Goal: Contribute content: Contribute content

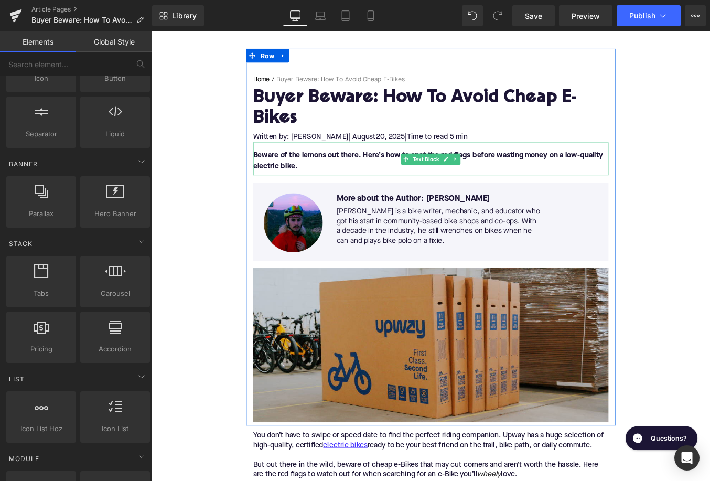
scroll to position [198, 0]
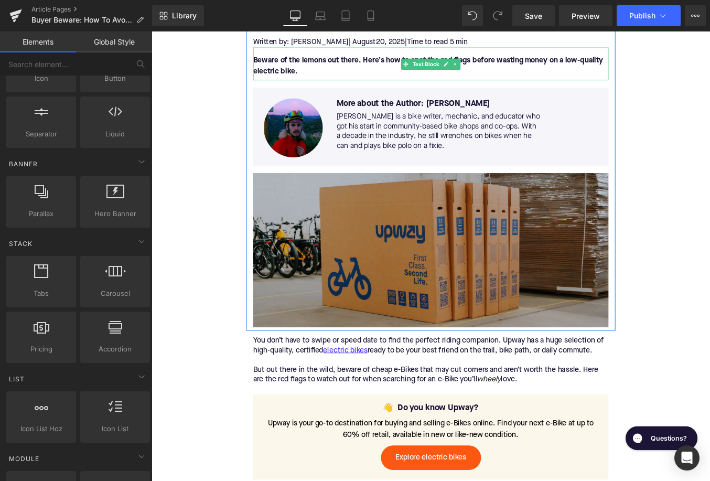
click at [373, 279] on img at bounding box center [469, 279] width 404 height 175
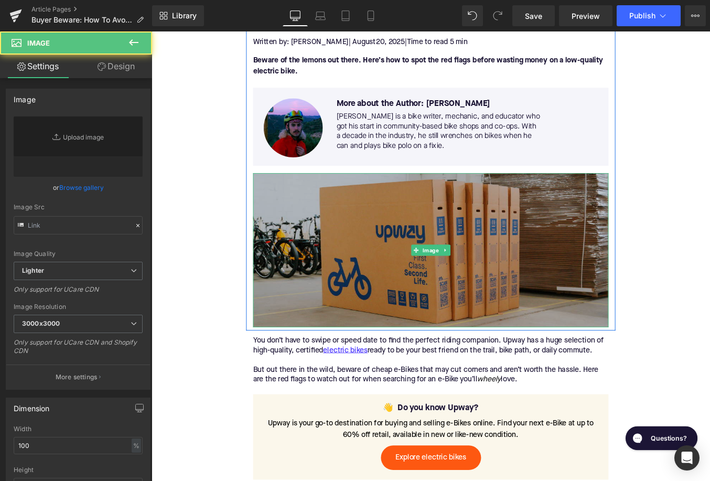
type input "[URL][DOMAIN_NAME]"
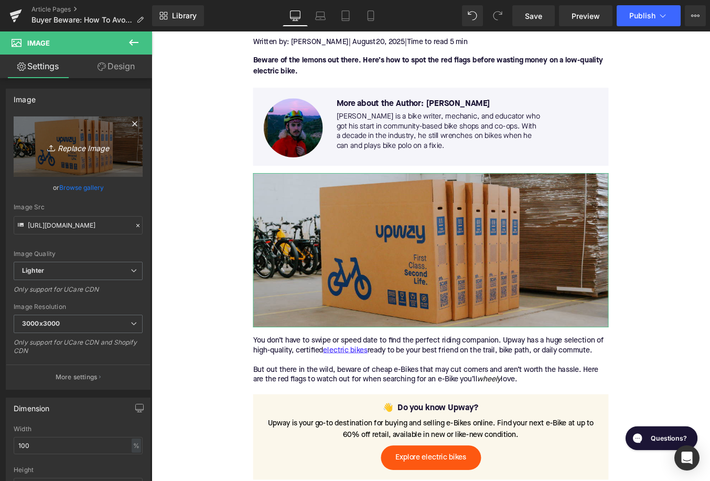
click at [88, 146] on icon "Replace Image" at bounding box center [78, 146] width 84 height 13
type input "C:\fakepath\Remy Pt. 3(18).png"
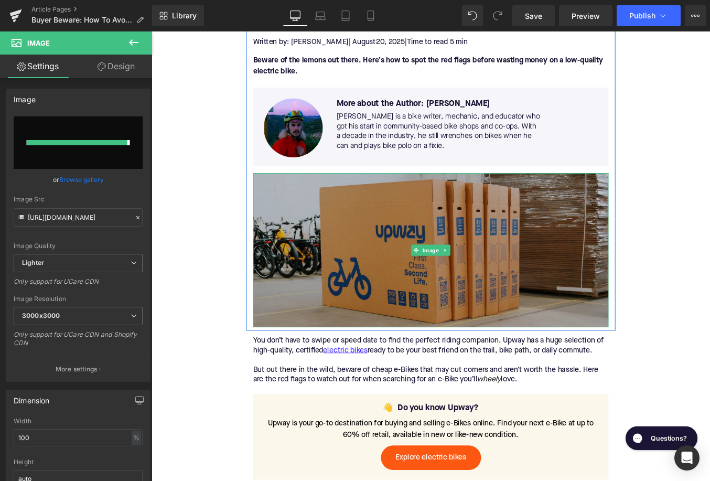
type input "[URL][DOMAIN_NAME]"
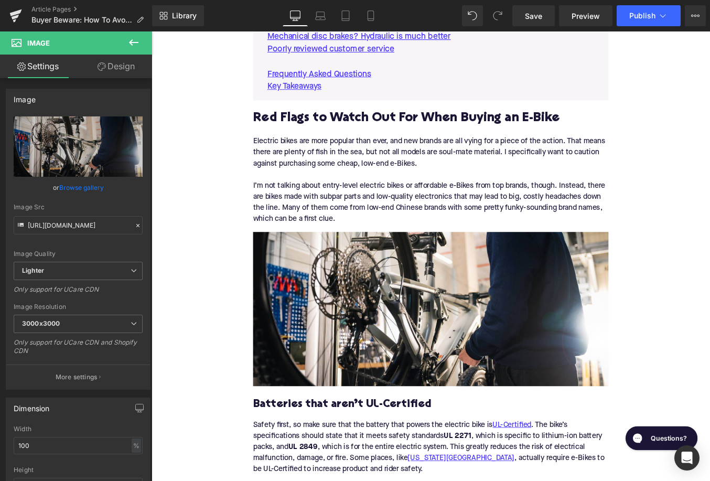
scroll to position [868, 0]
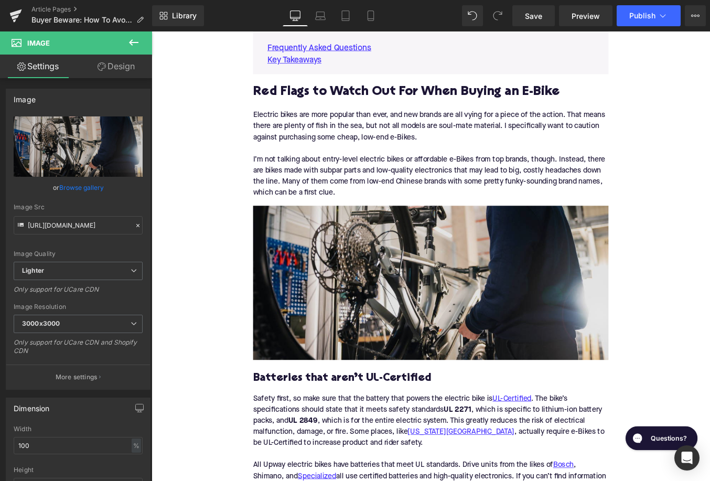
click at [314, 294] on img at bounding box center [469, 317] width 404 height 175
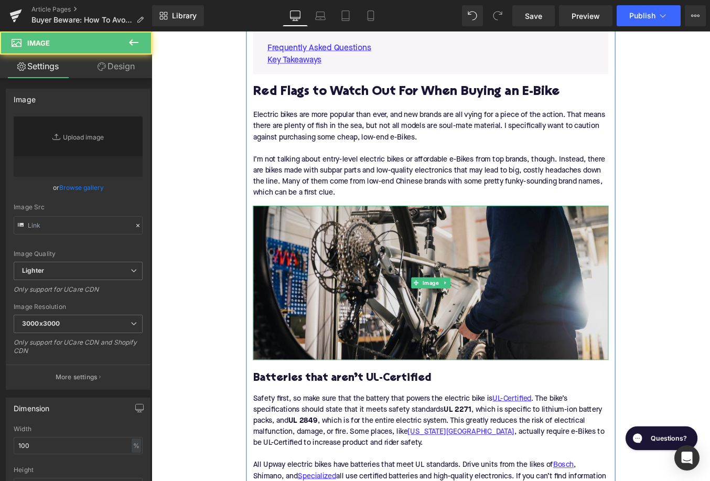
type input "[URL][DOMAIN_NAME]"
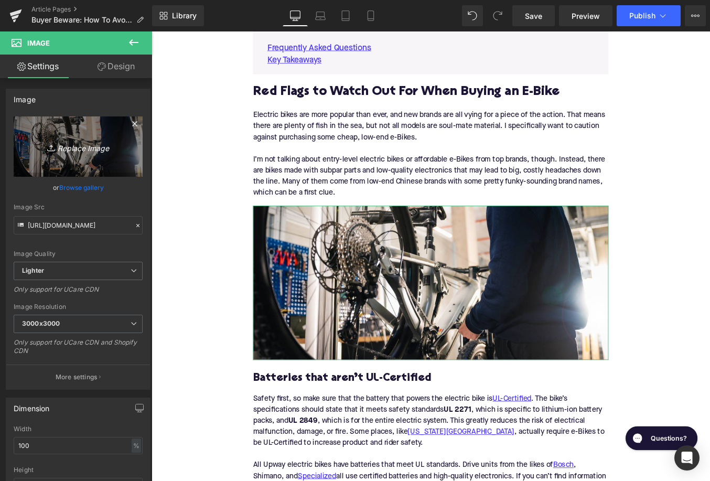
click at [92, 149] on icon "Replace Image" at bounding box center [78, 146] width 84 height 13
type input "C:\fakepath\Remy Pt. 3(17).png"
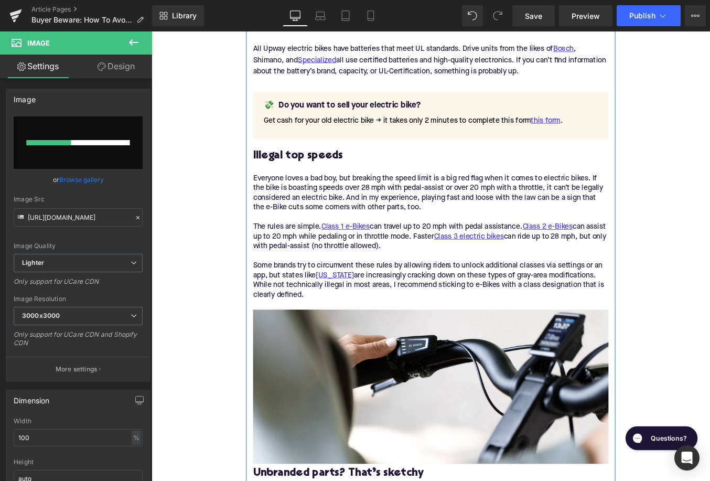
scroll to position [1458, 0]
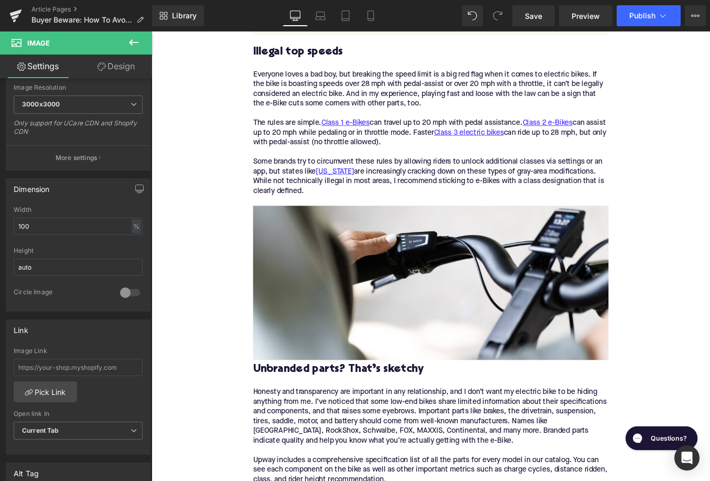
type input "[URL][DOMAIN_NAME]"
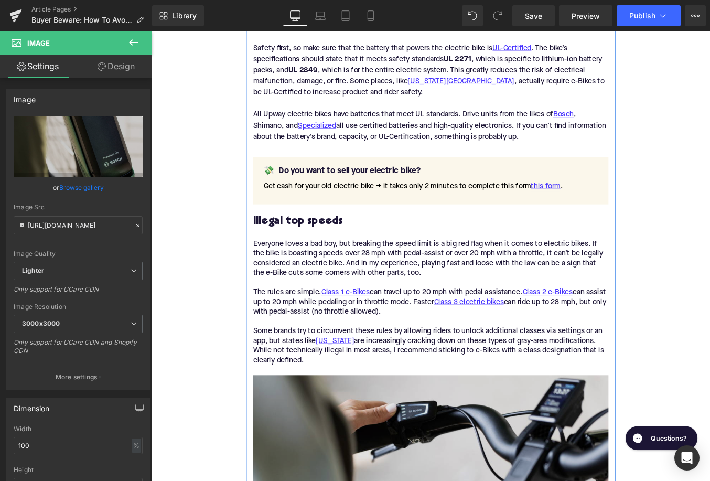
scroll to position [1368, 0]
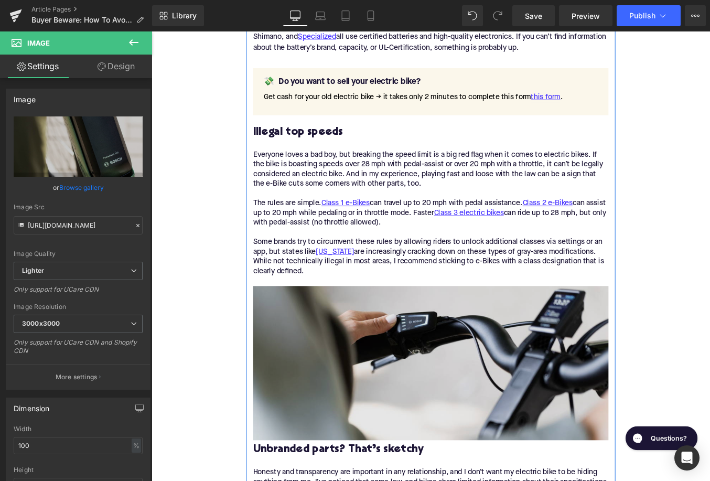
click at [295, 390] on img at bounding box center [469, 407] width 404 height 175
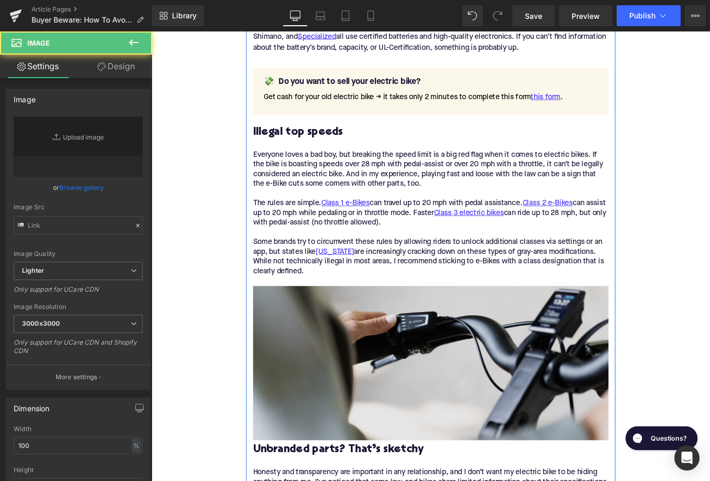
type input "[URL][DOMAIN_NAME]"
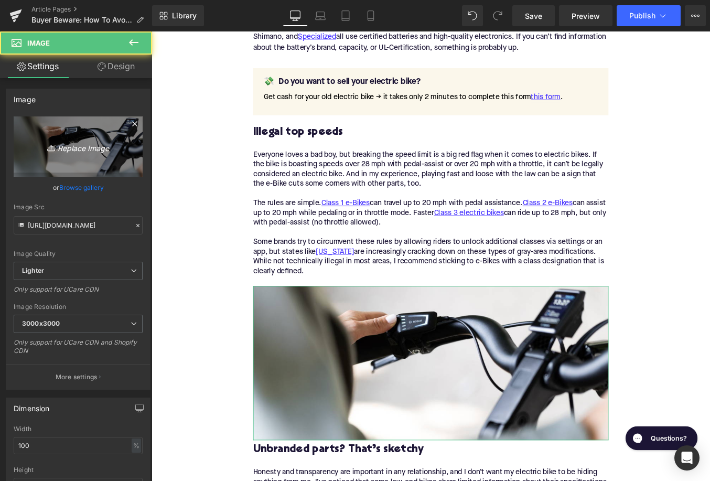
click at [94, 148] on icon "Replace Image" at bounding box center [78, 146] width 84 height 13
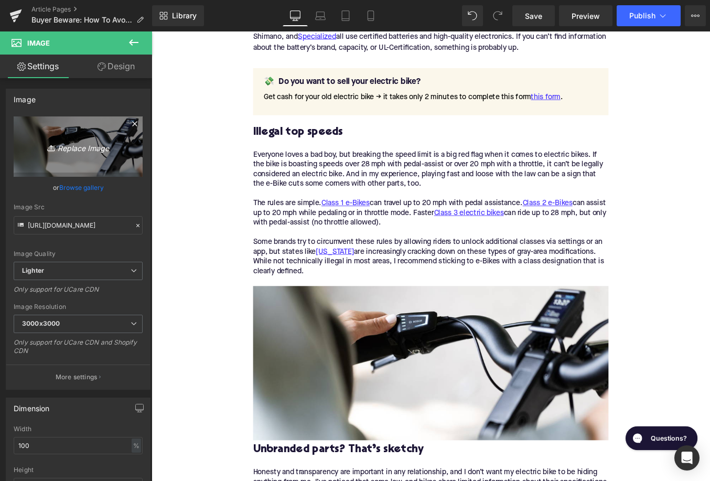
type input "C:\fakepath\Remy Pt. 3(21).png"
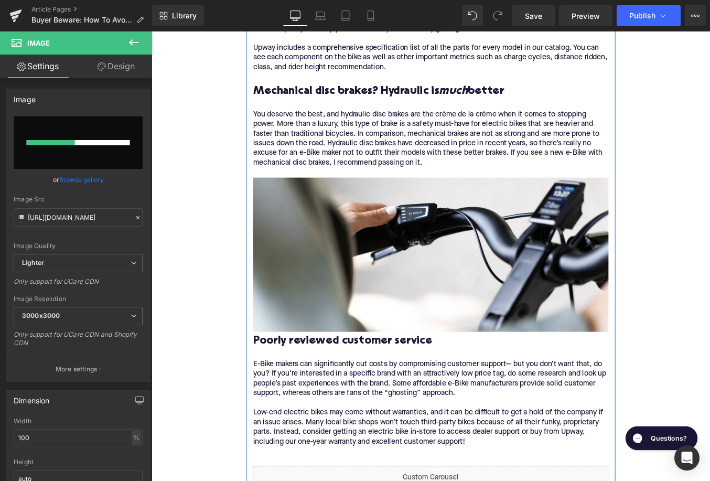
scroll to position [1938, 0]
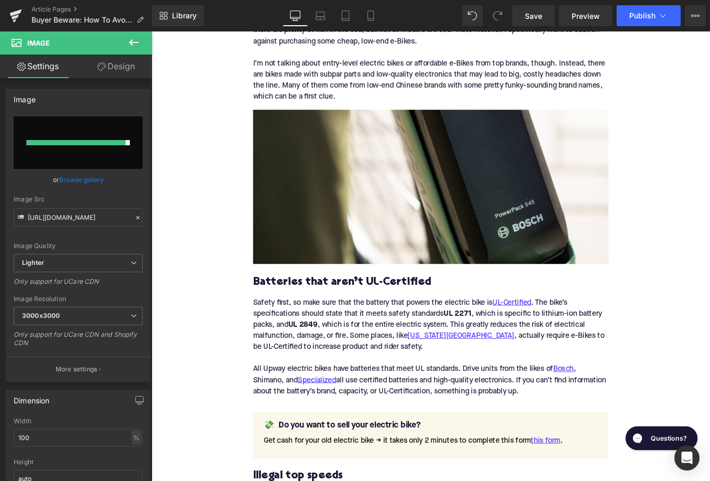
type input "[URL][DOMAIN_NAME]"
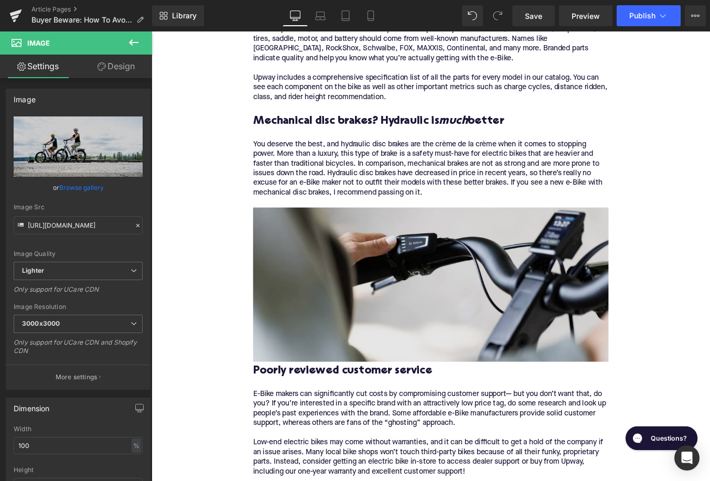
scroll to position [1902, 0]
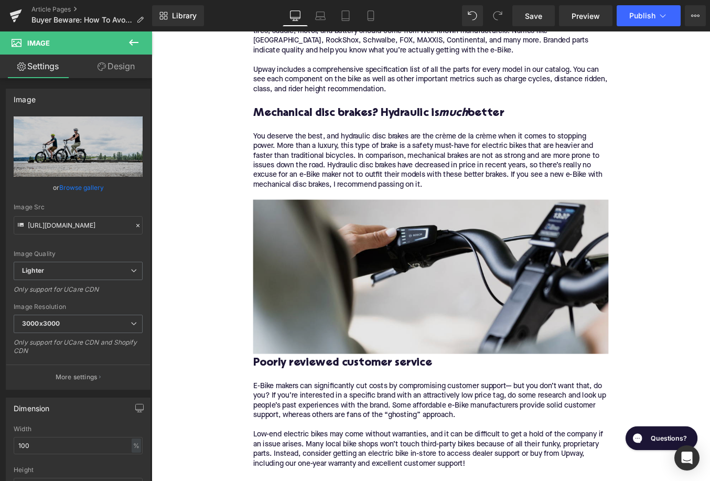
click at [372, 280] on img at bounding box center [469, 309] width 404 height 175
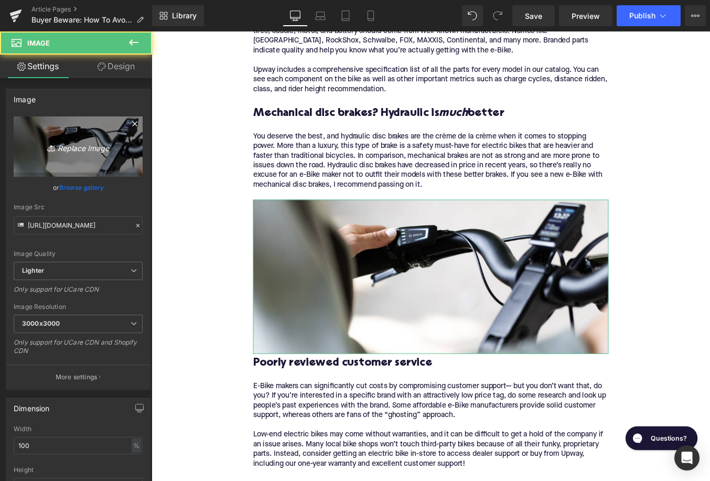
click at [74, 143] on icon "Replace Image" at bounding box center [78, 146] width 84 height 13
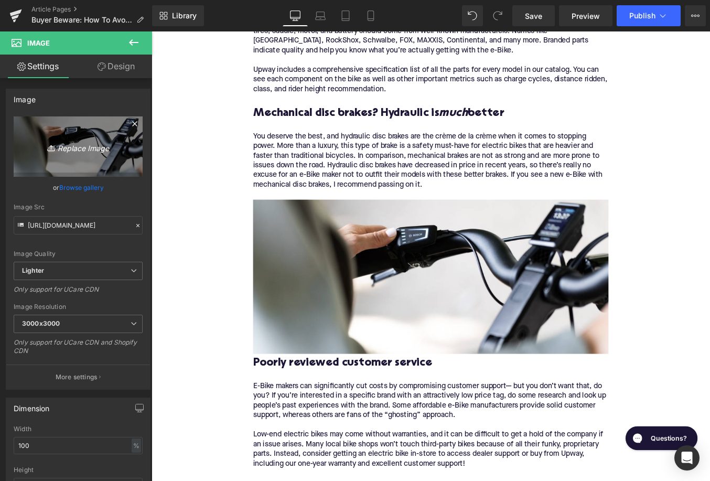
type input "C:\fakepath\Remy Pt. 3(19).png"
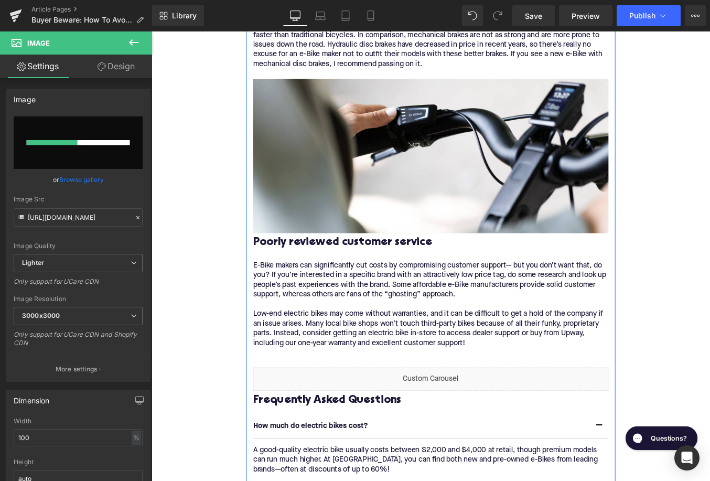
scroll to position [2094, 0]
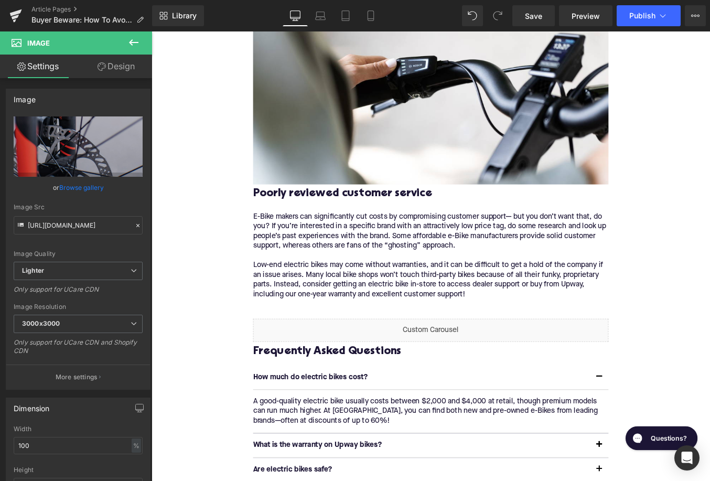
type input "[URL][DOMAIN_NAME]"
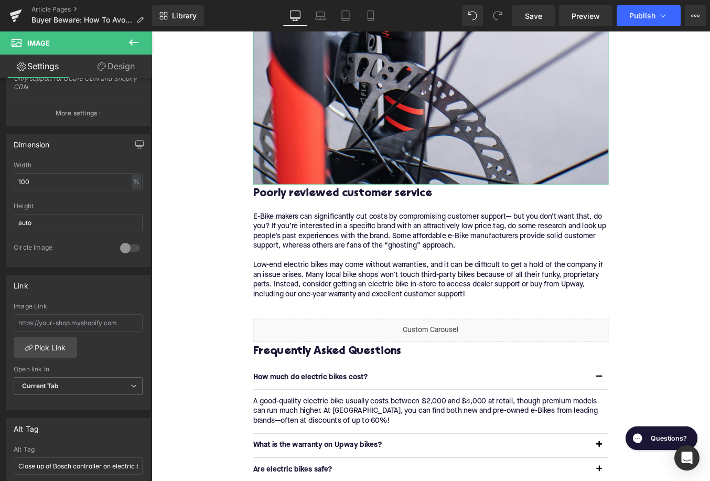
scroll to position [305, 0]
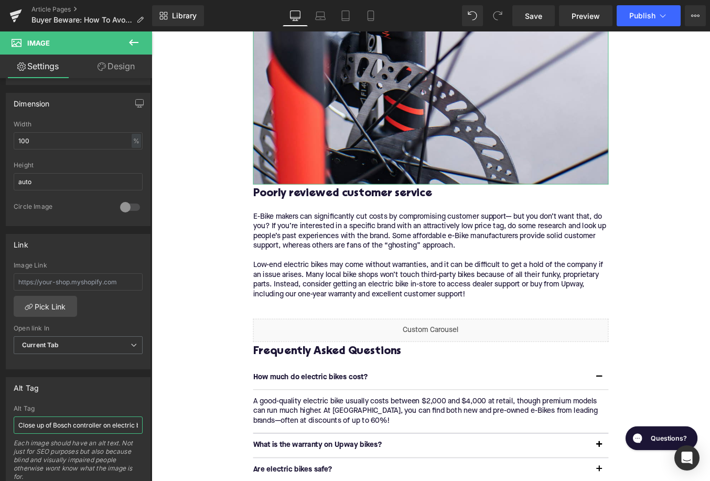
click at [57, 428] on input "Close up of Bosch controller on electric bike" at bounding box center [78, 424] width 129 height 17
type input "Close up of hydraulic disc brakes"
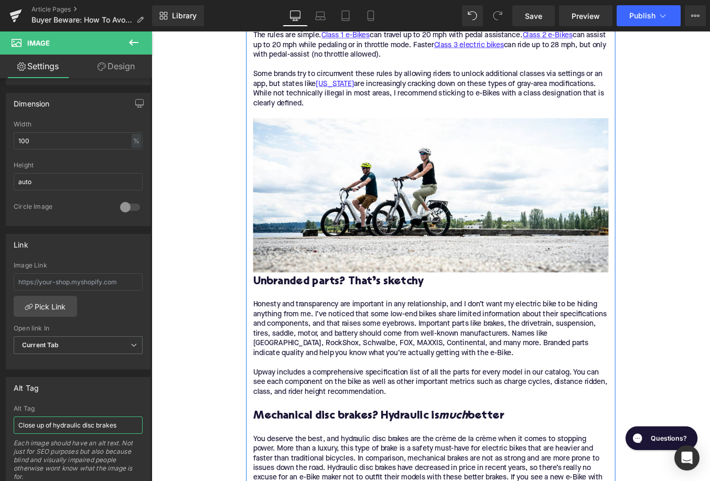
scroll to position [1549, 0]
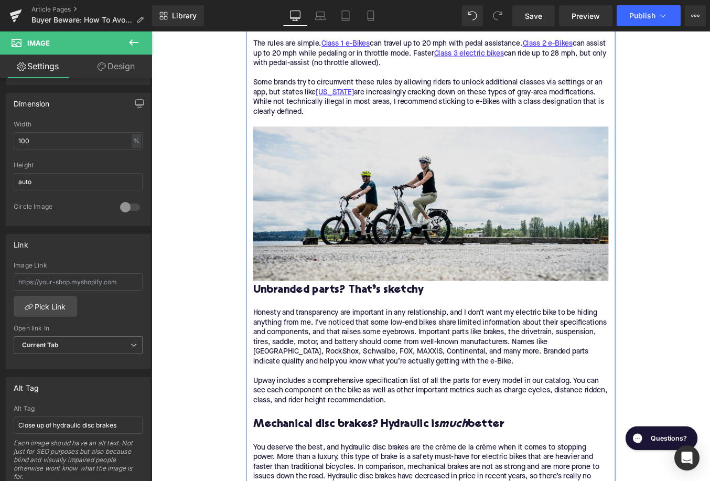
click at [335, 261] on img at bounding box center [469, 226] width 404 height 175
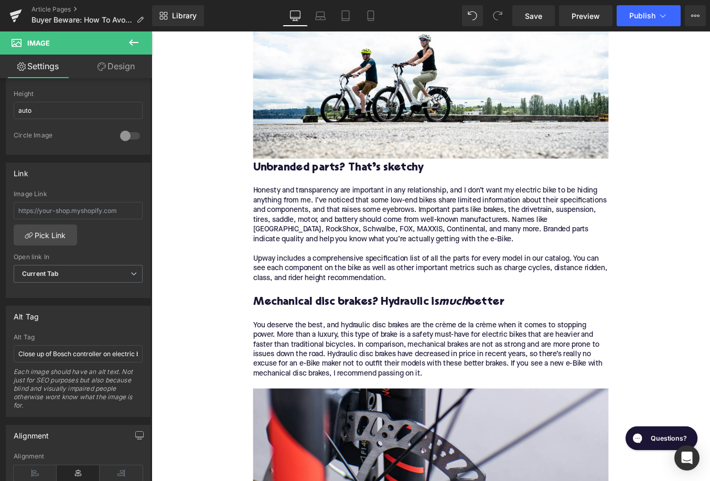
scroll to position [390, 0]
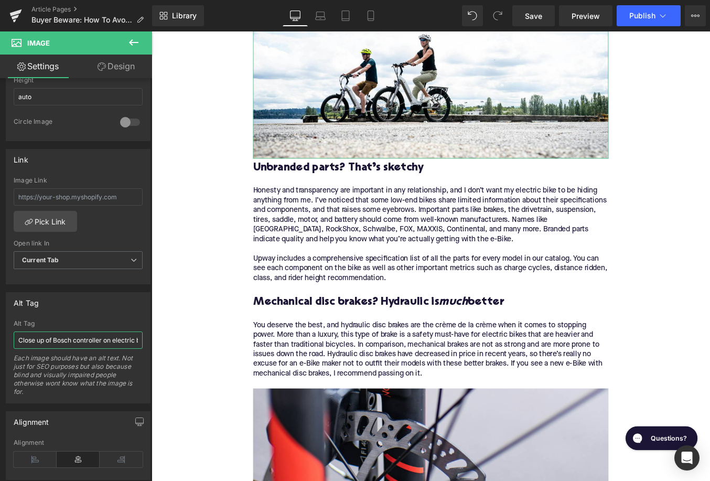
click at [79, 338] on input "Close up of Bosch controller on electric bike" at bounding box center [78, 339] width 129 height 17
type input "Two riders on electric bikes near water"
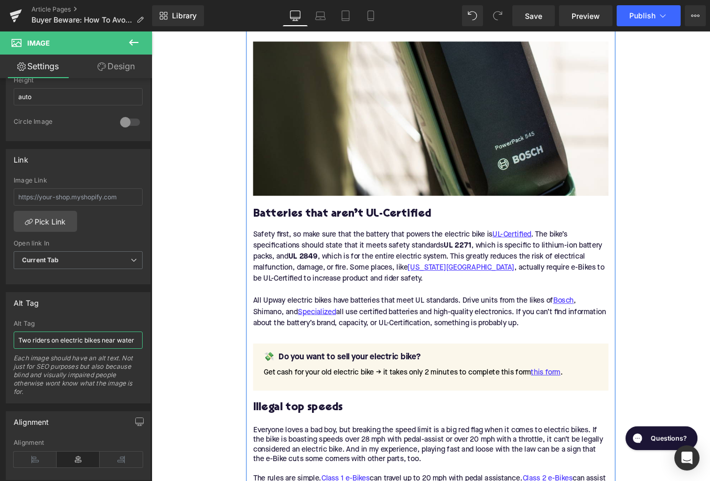
scroll to position [985, 0]
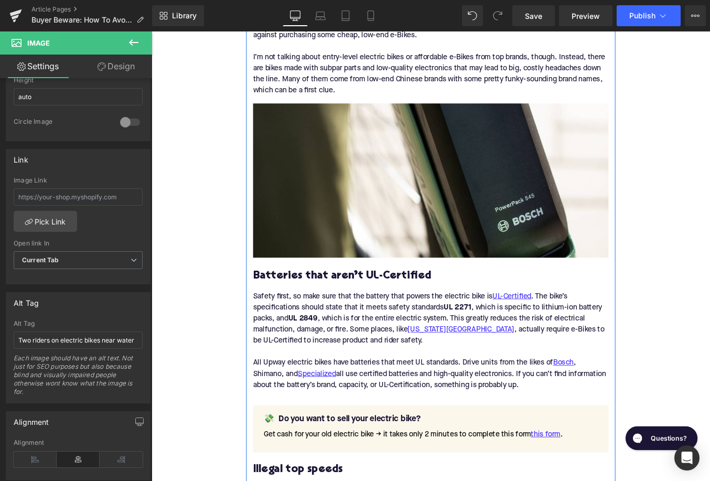
click at [286, 242] on img at bounding box center [469, 200] width 404 height 175
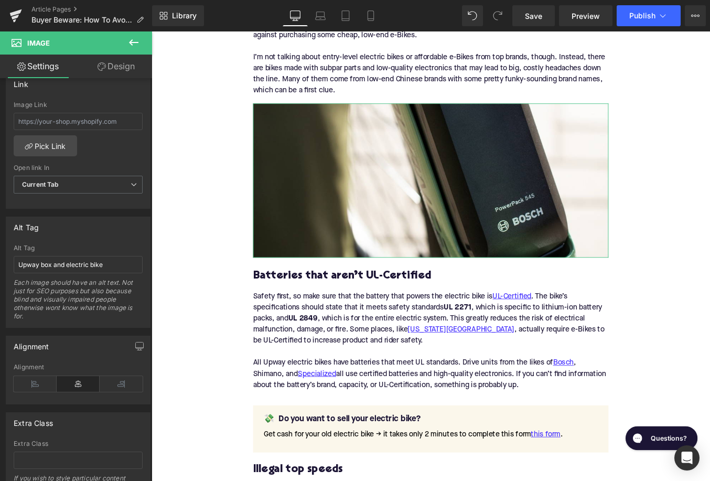
scroll to position [521, 0]
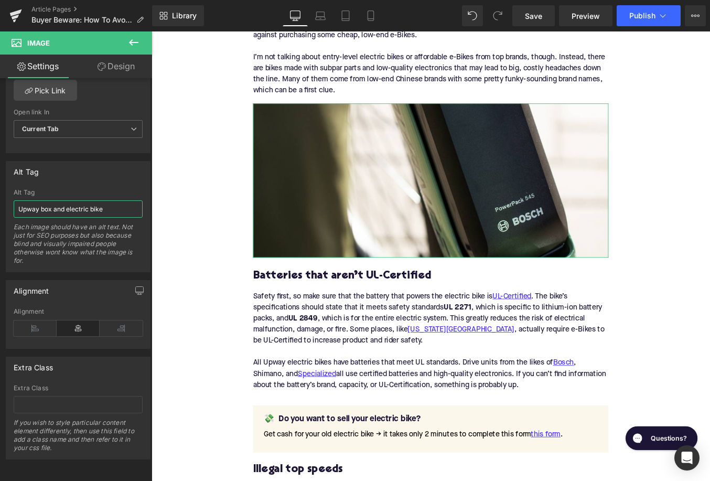
click at [76, 207] on input "Upway box and electric bike" at bounding box center [78, 208] width 129 height 17
type input "Close up of Bosch PowerPack 545 battery"
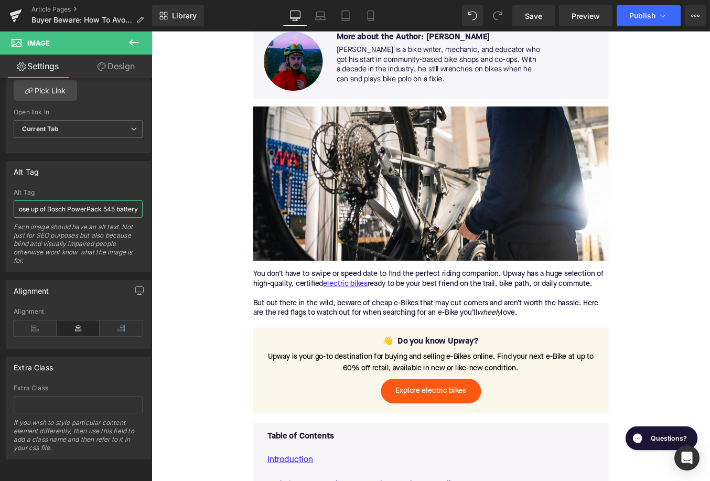
scroll to position [216, 0]
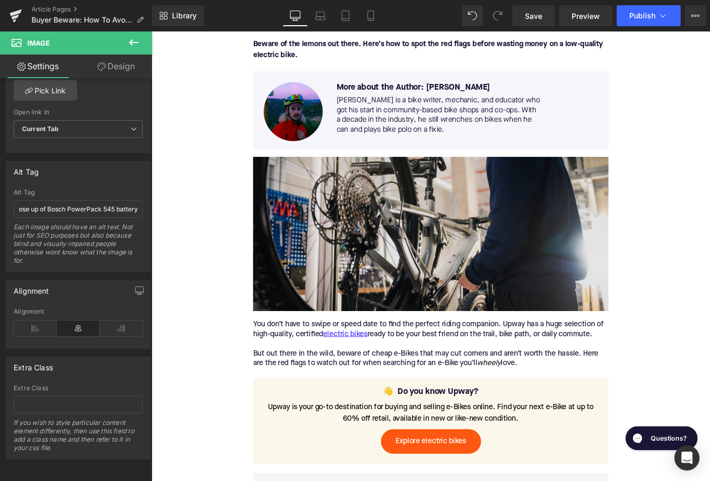
click at [340, 222] on img at bounding box center [469, 261] width 404 height 175
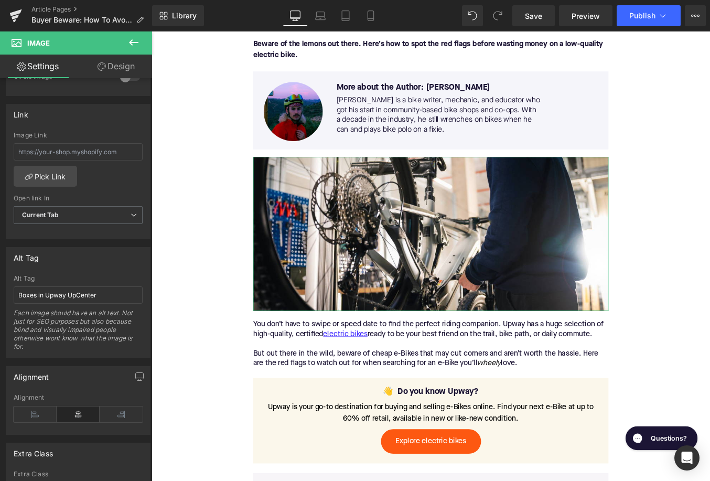
scroll to position [521, 0]
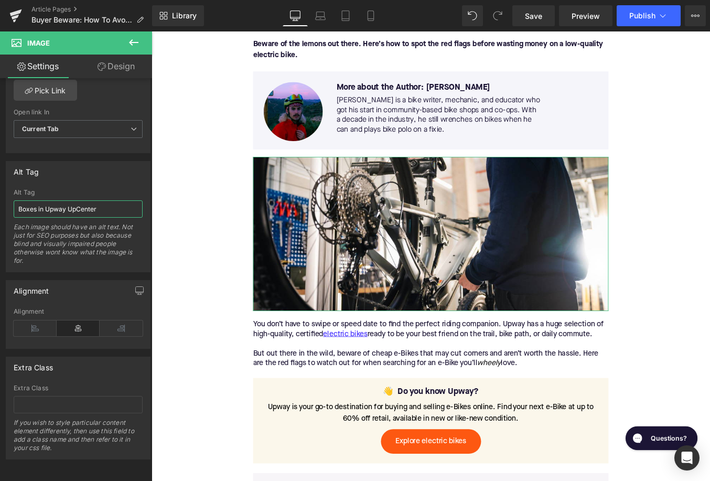
drag, startPoint x: 43, startPoint y: 208, endPoint x: 15, endPoint y: 208, distance: 27.8
click at [15, 208] on input "Boxes in Upway UpCenter" at bounding box center [78, 208] width 129 height 17
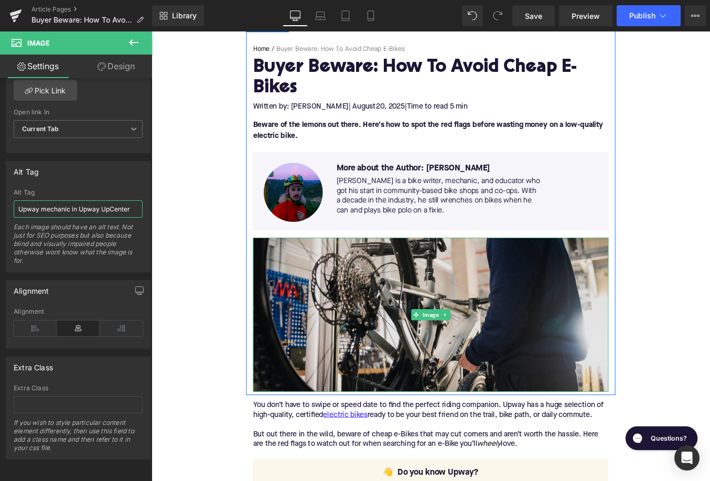
scroll to position [0, 0]
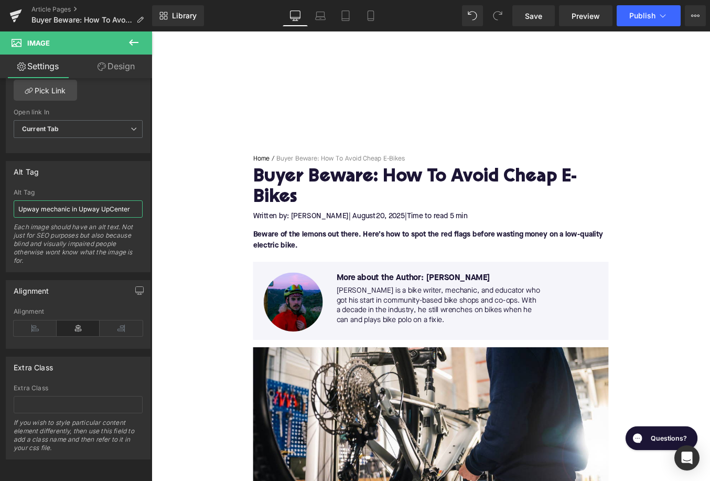
type input "Upway mechanic in Upway UpCenter"
click at [643, 15] on span "Publish" at bounding box center [642, 16] width 26 height 8
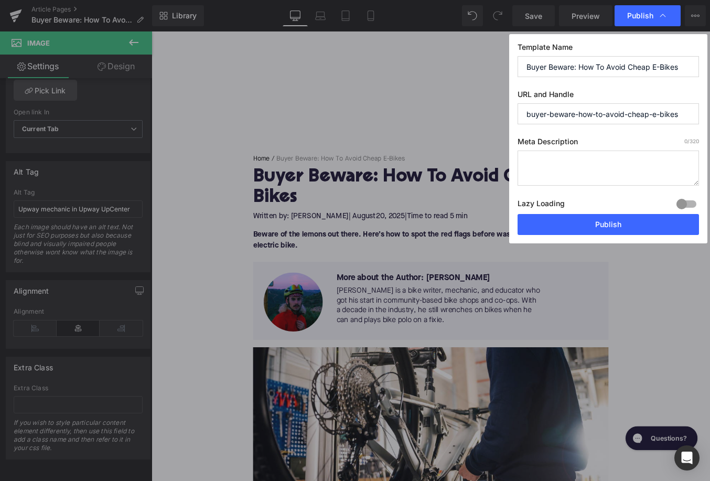
click at [574, 167] on textarea at bounding box center [607, 167] width 181 height 35
paste textarea "Learn the red flags of cheap e-Bikes and how to choose a safe, high-quality rid…"
type textarea "Learn the red flags of cheap e-Bikes and how to choose a safe, high-quality rid…"
drag, startPoint x: 578, startPoint y: 115, endPoint x: 521, endPoint y: 115, distance: 57.1
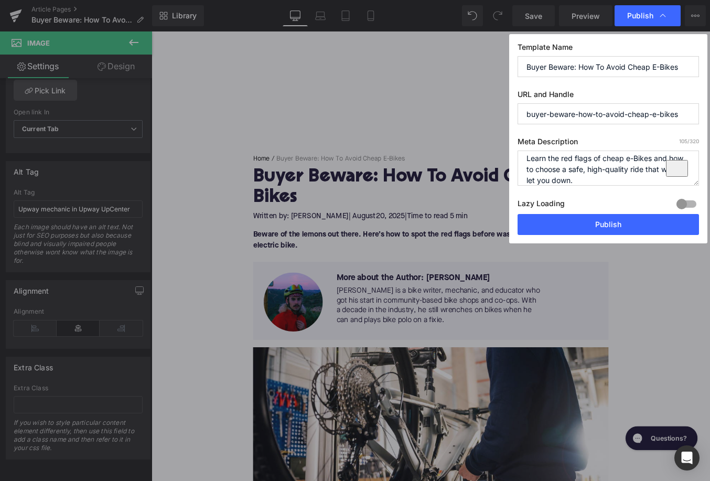
click at [520, 115] on input "buyer-beware-how-to-avoid-cheap-e-bikes" at bounding box center [607, 113] width 181 height 21
click at [607, 114] on input "how-to-avoid-cheap-e-bikes" at bounding box center [607, 113] width 181 height 21
type input "how-to-avoid-cheap-electric-bikes"
click at [607, 223] on button "Publish" at bounding box center [607, 224] width 181 height 21
